Goal: Task Accomplishment & Management: Use online tool/utility

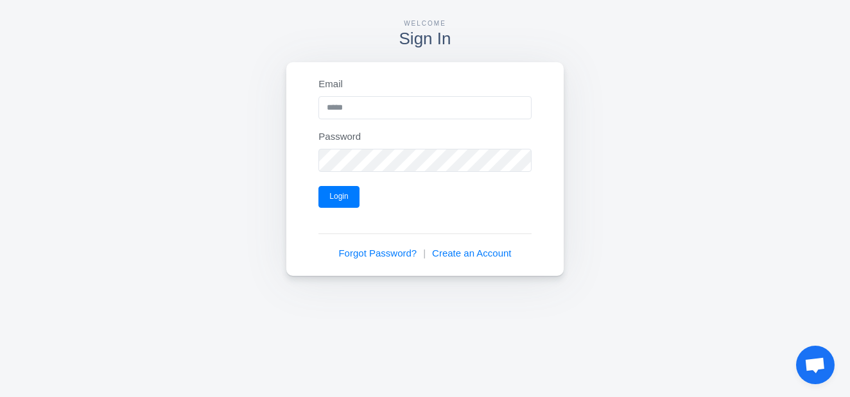
click at [352, 78] on div "Email" at bounding box center [424, 98] width 219 height 42
click at [346, 110] on input "Email" at bounding box center [424, 107] width 212 height 23
click at [258, 51] on div "Welcome Sign In" at bounding box center [425, 31] width 830 height 62
click at [347, 107] on input "Email" at bounding box center [424, 107] width 212 height 23
click at [333, 107] on input "Email" at bounding box center [424, 107] width 212 height 23
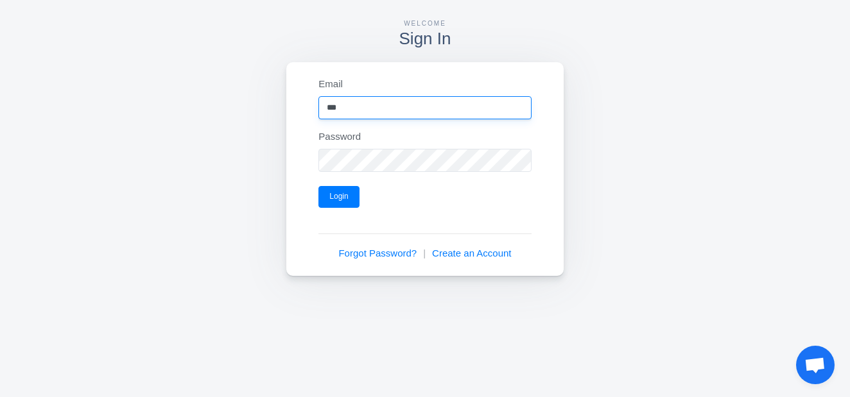
type input "**********"
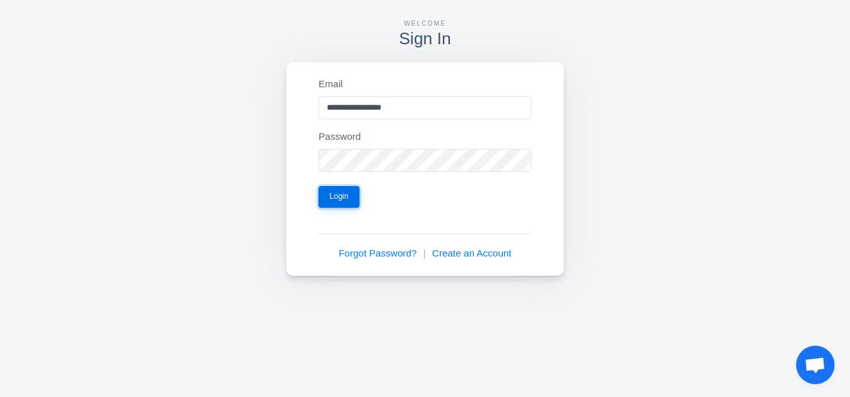
click at [343, 194] on button "Login" at bounding box center [338, 197] width 40 height 22
